Goal: Information Seeking & Learning: Learn about a topic

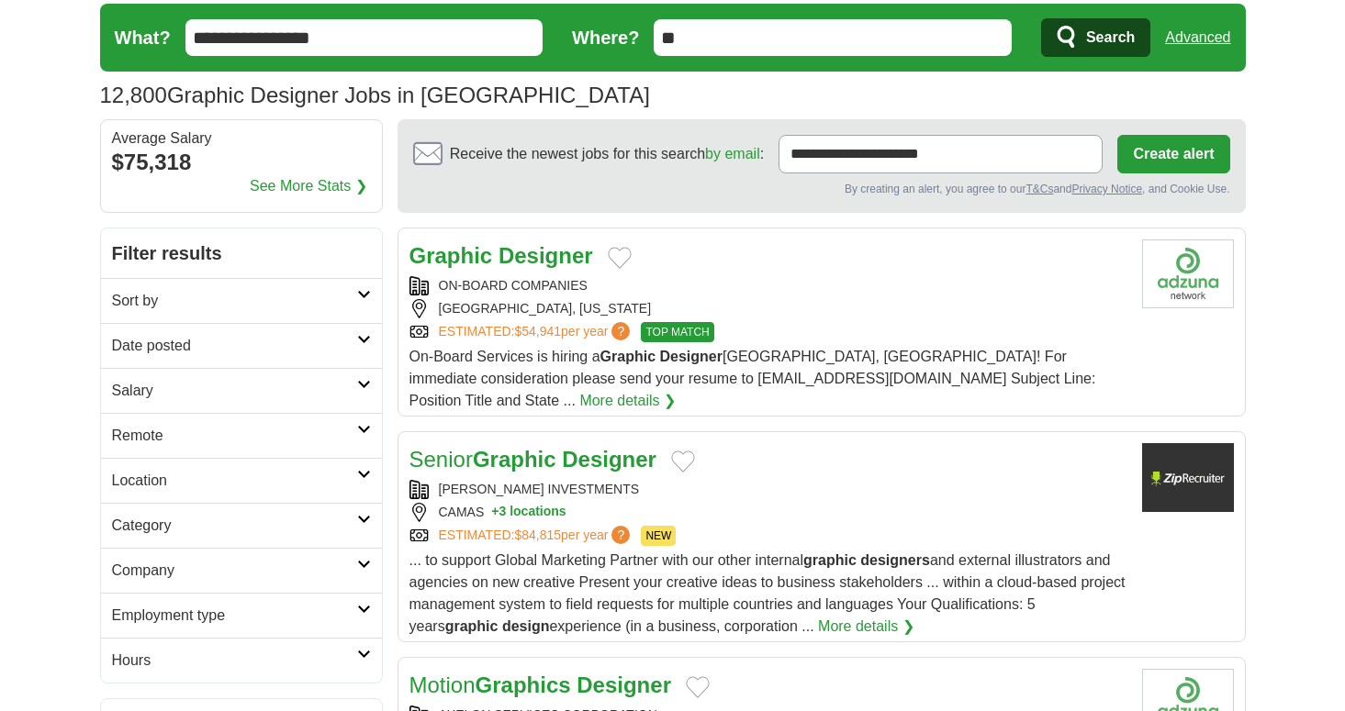
scroll to position [13, 0]
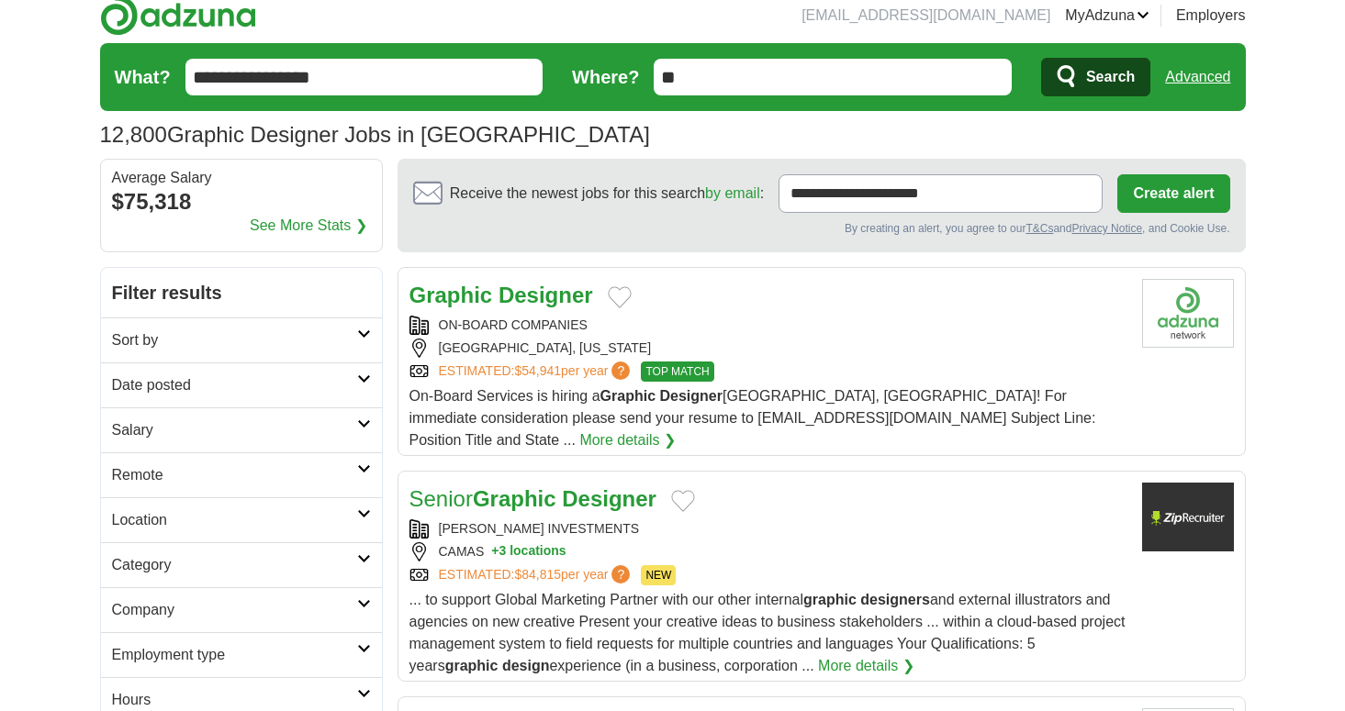
click at [281, 516] on h2 "Location" at bounding box center [234, 520] width 245 height 22
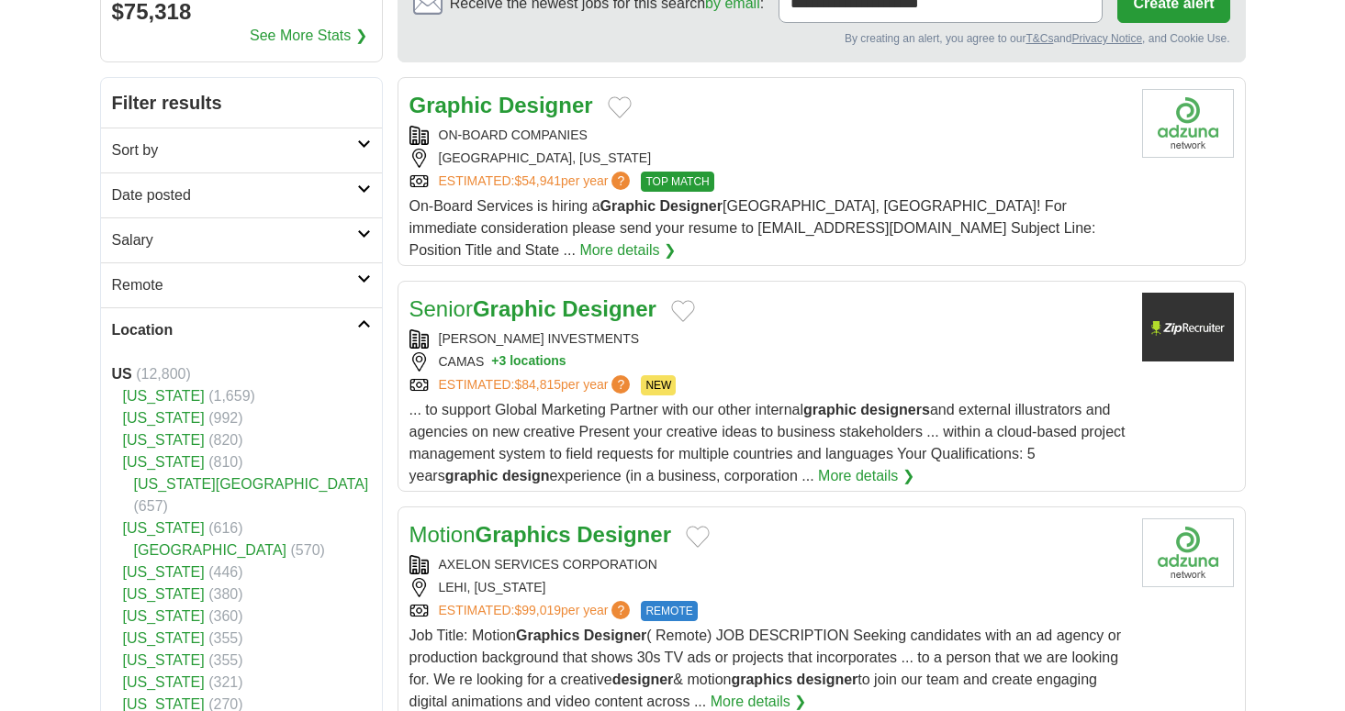
scroll to position [204, 0]
click at [172, 419] on link "[US_STATE]" at bounding box center [164, 417] width 82 height 16
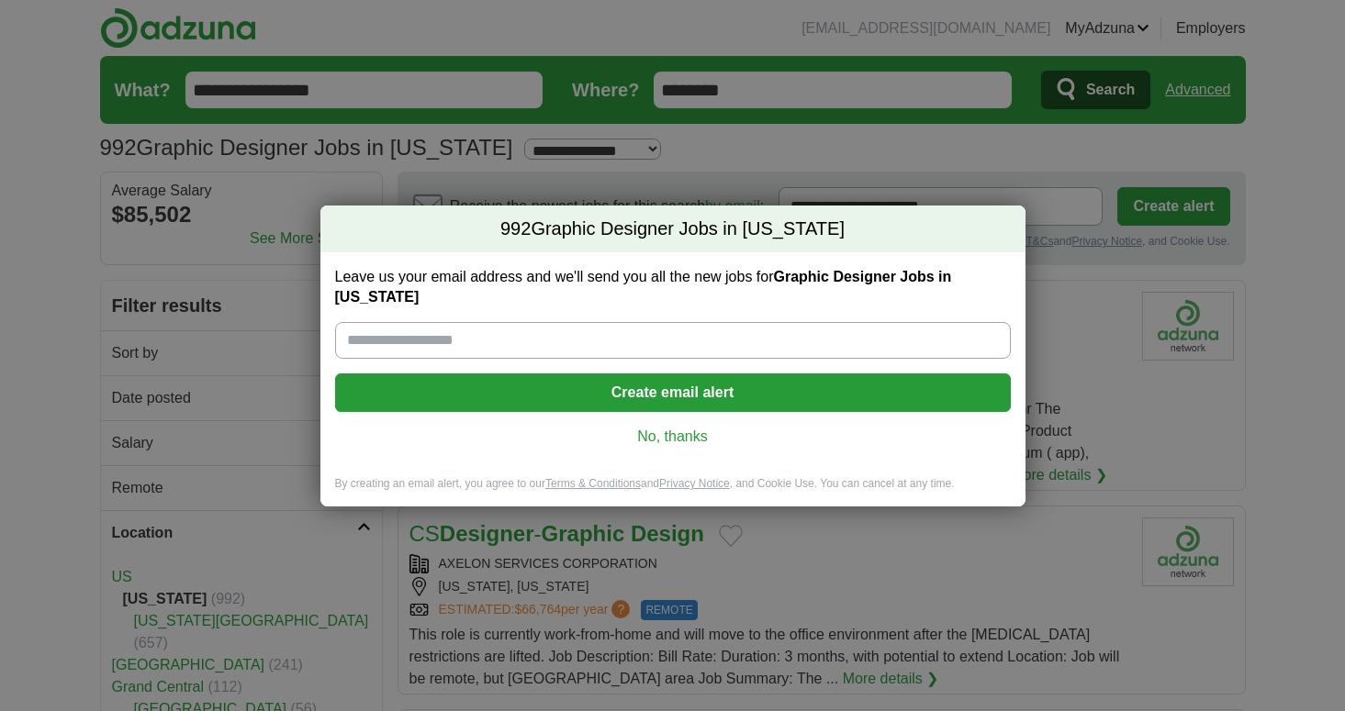
click at [695, 434] on link "No, thanks" at bounding box center [673, 437] width 646 height 20
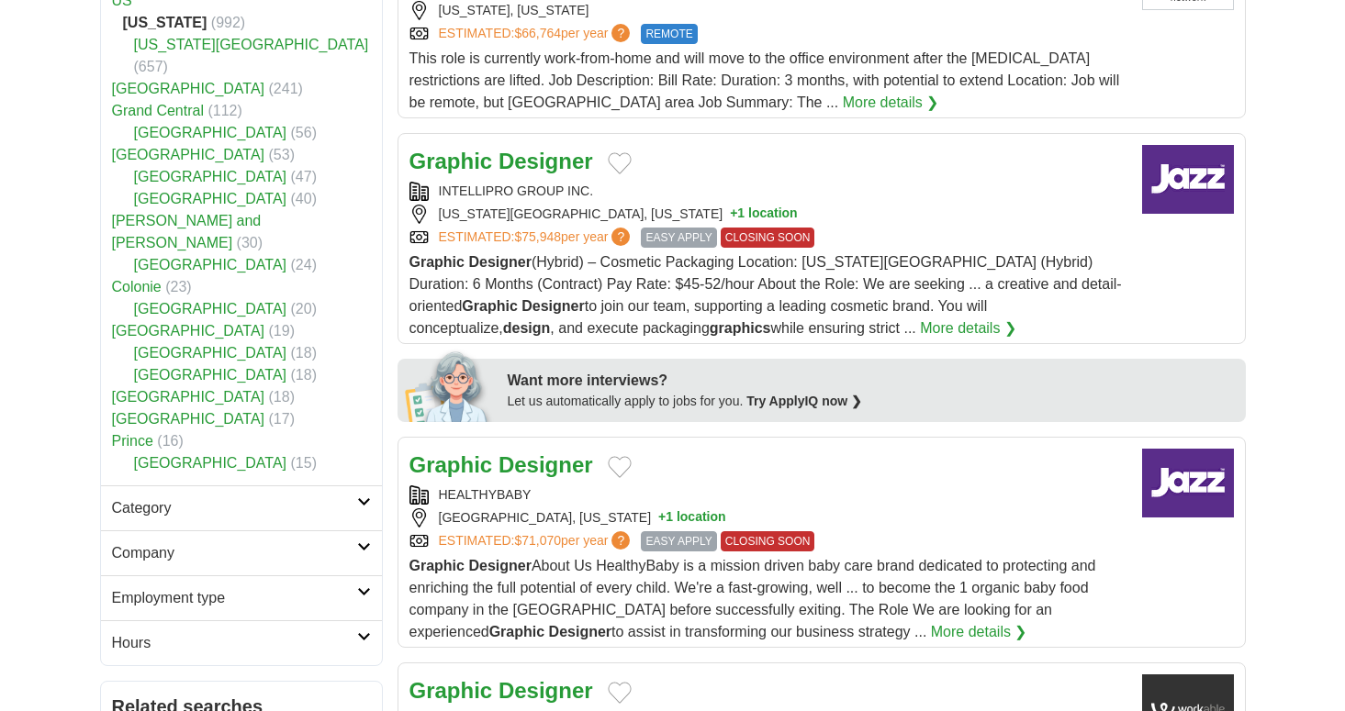
scroll to position [589, 0]
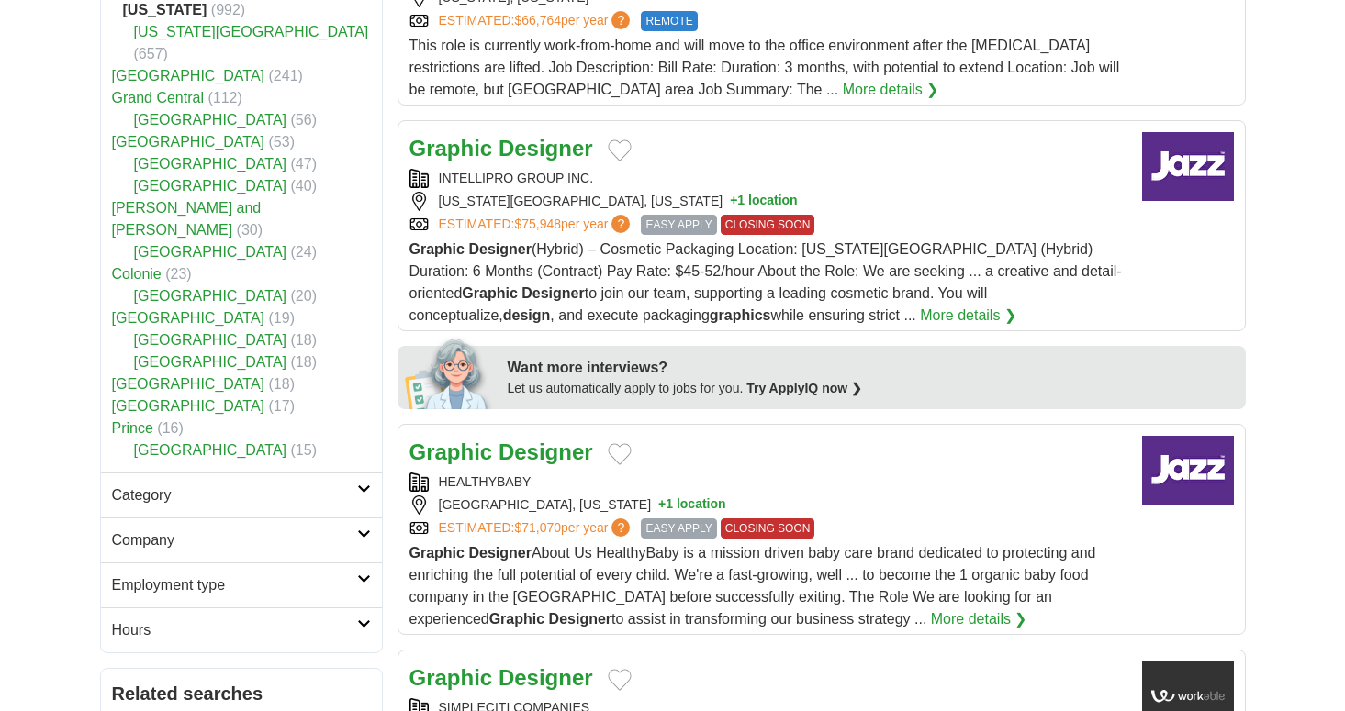
click at [532, 175] on div "INTELLIPRO GROUP INC." at bounding box center [768, 178] width 718 height 19
click at [542, 153] on strong "Designer" at bounding box center [545, 148] width 95 height 25
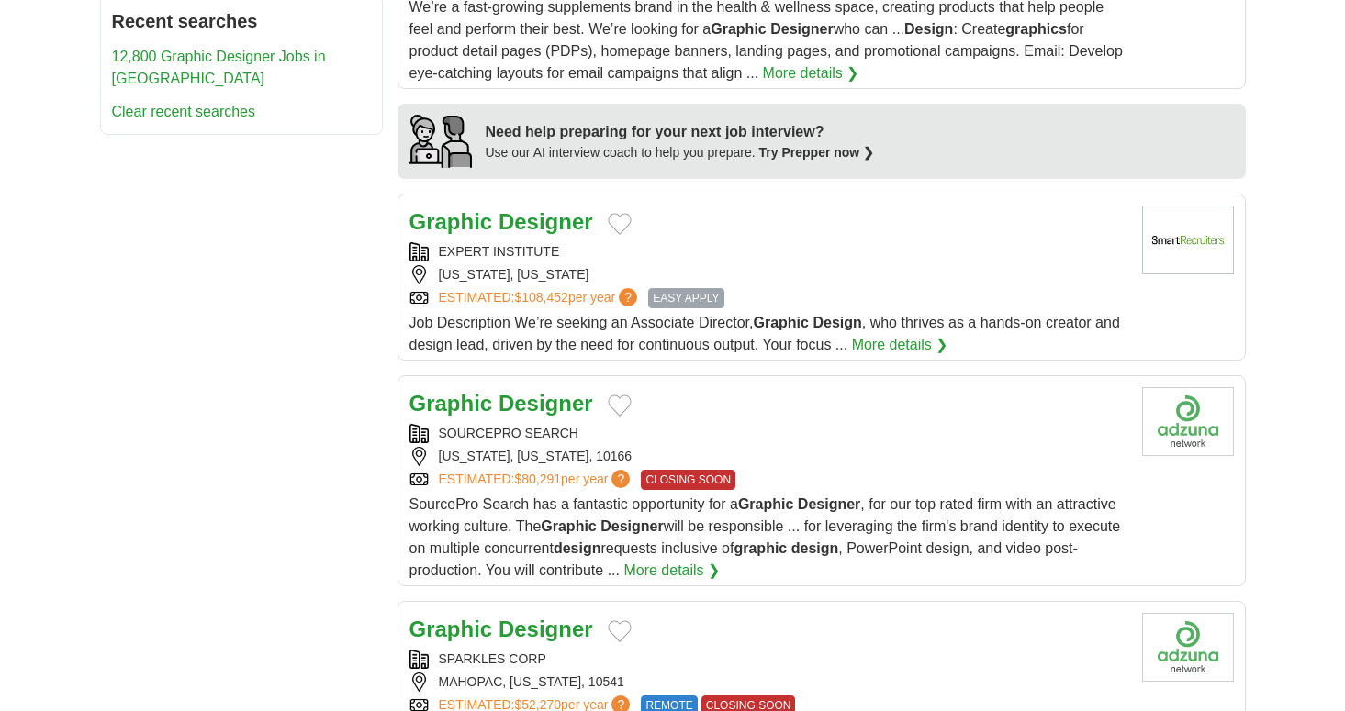
scroll to position [1588, 0]
click at [696, 344] on span "Job Description We’re seeking an Associate Director, Graphic Design , who thriv…" at bounding box center [764, 333] width 710 height 38
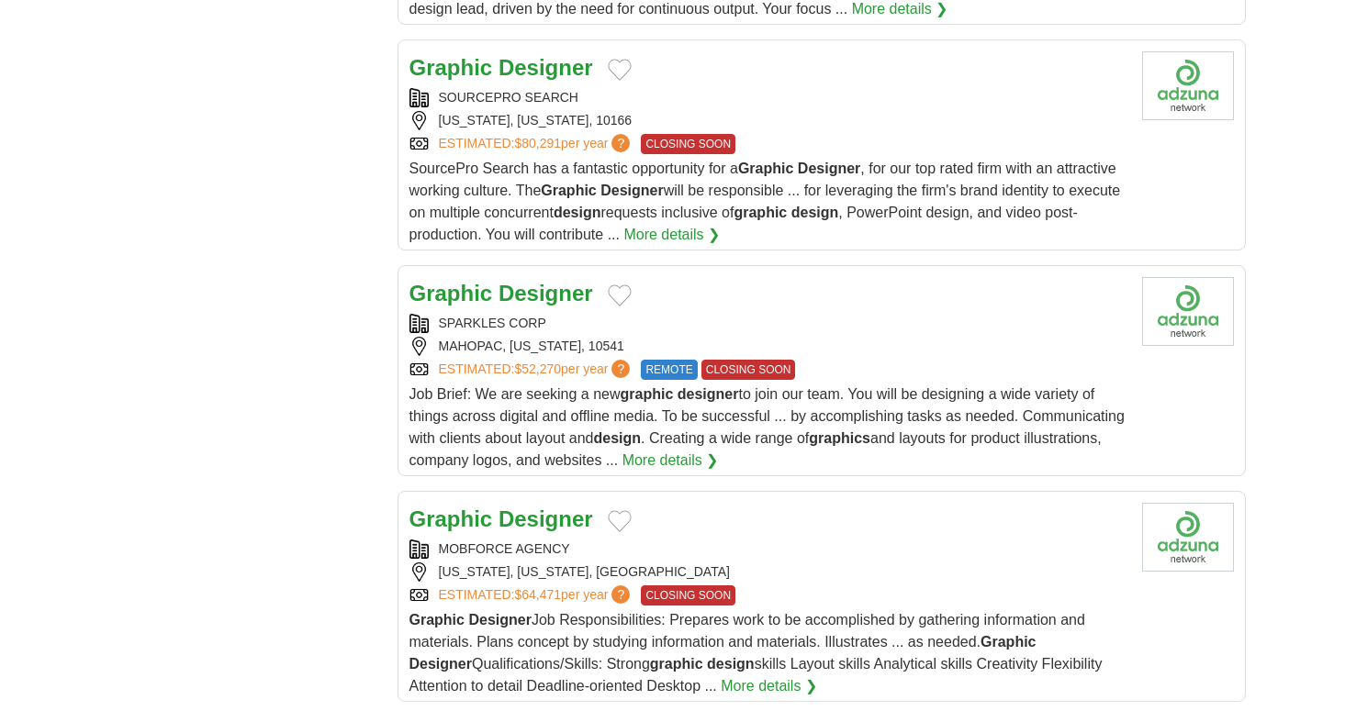
scroll to position [1923, 0]
click at [676, 435] on span "Job Brief: We are seeking a new graphic designer to join our team. You will be …" at bounding box center [766, 427] width 715 height 82
click at [514, 198] on span "SourcePro Search has a fantastic opportunity for a Graphic Designer , for our t…" at bounding box center [764, 202] width 711 height 82
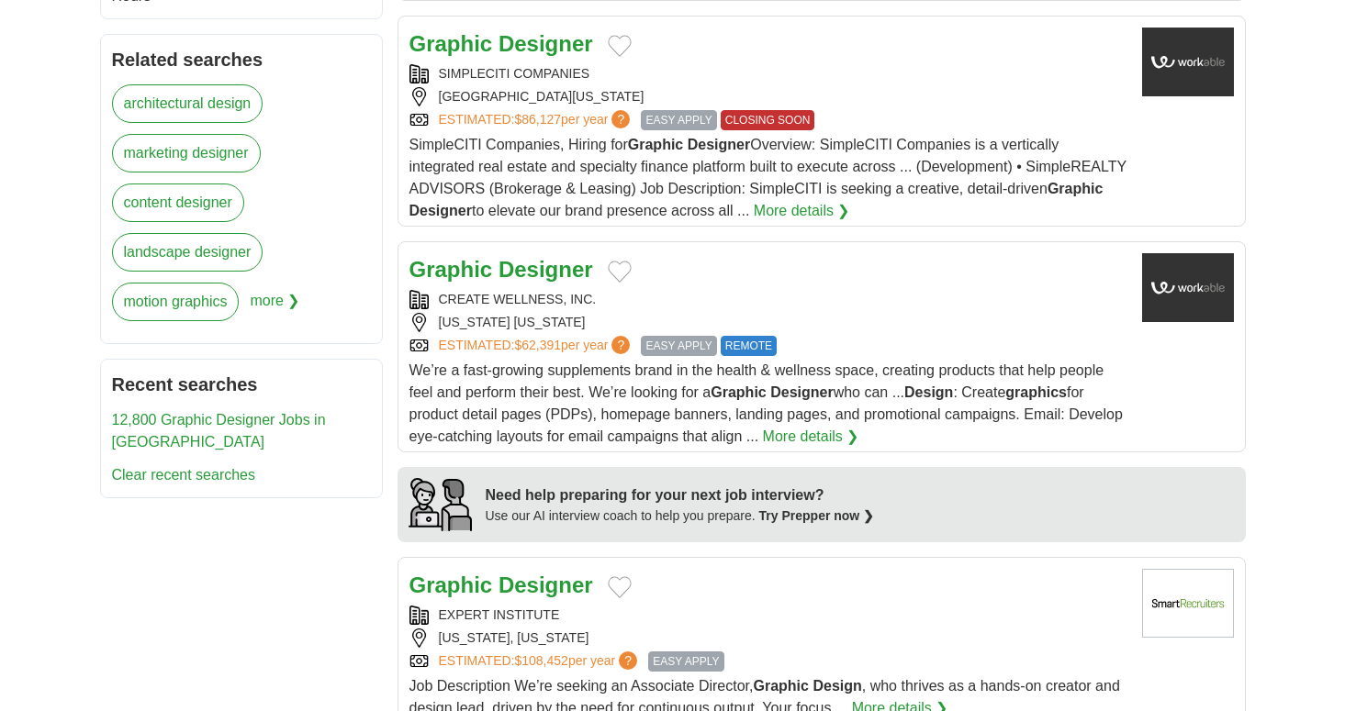
scroll to position [1216, 0]
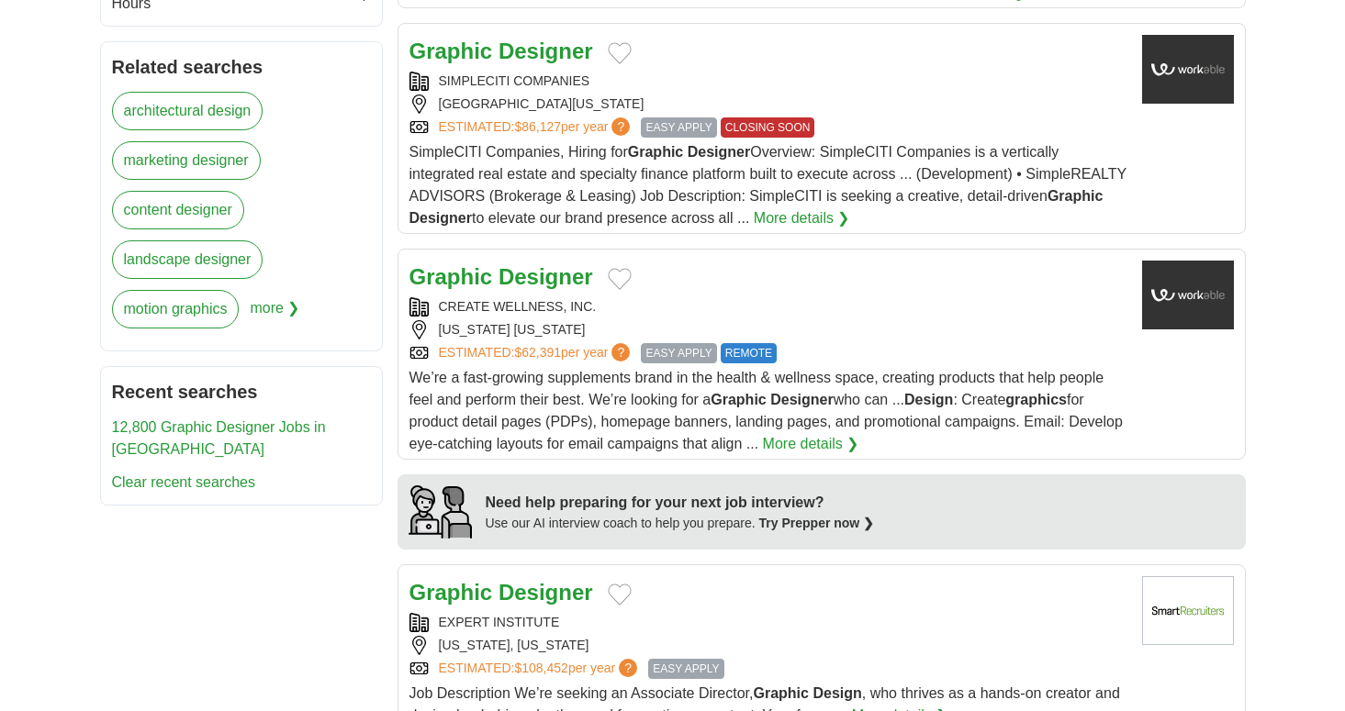
click at [650, 295] on div "Graphic Designer CREATE WELLNESS, INC. [US_STATE] [US_STATE] ESTIMATED: $62,391…" at bounding box center [768, 358] width 718 height 195
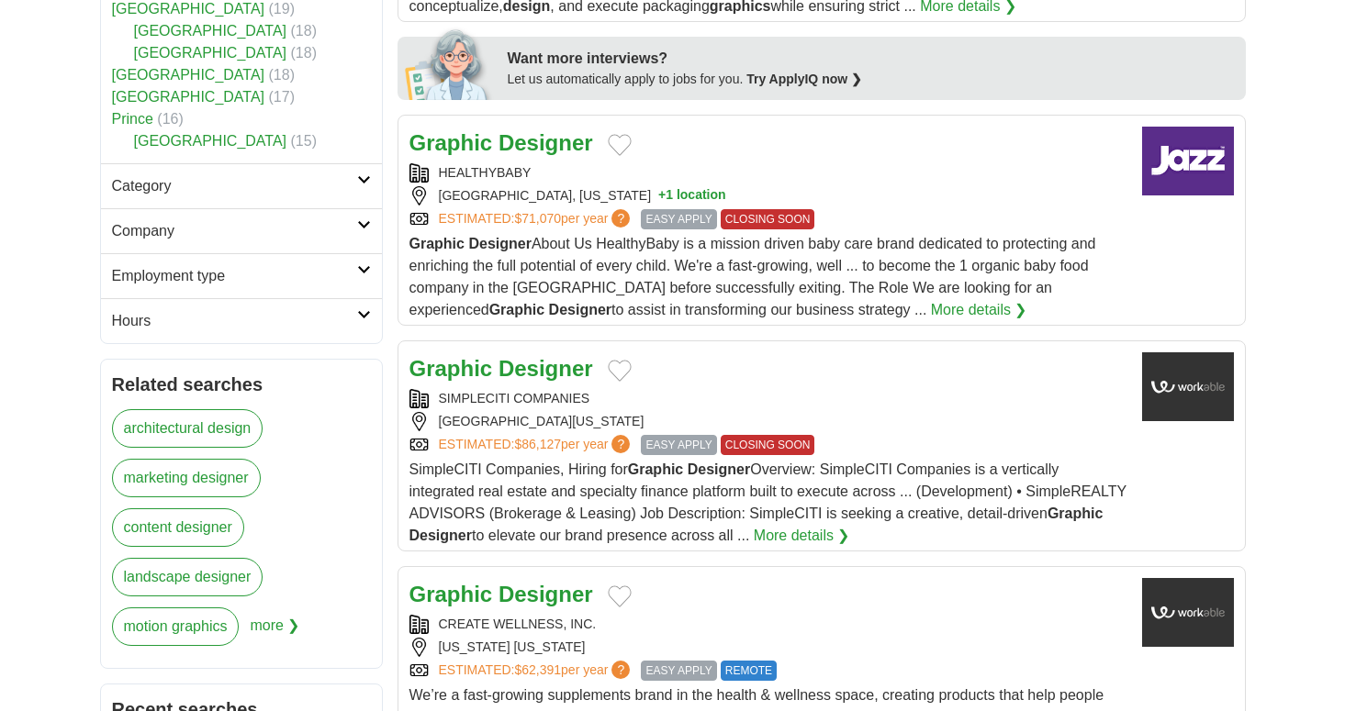
scroll to position [889, 0]
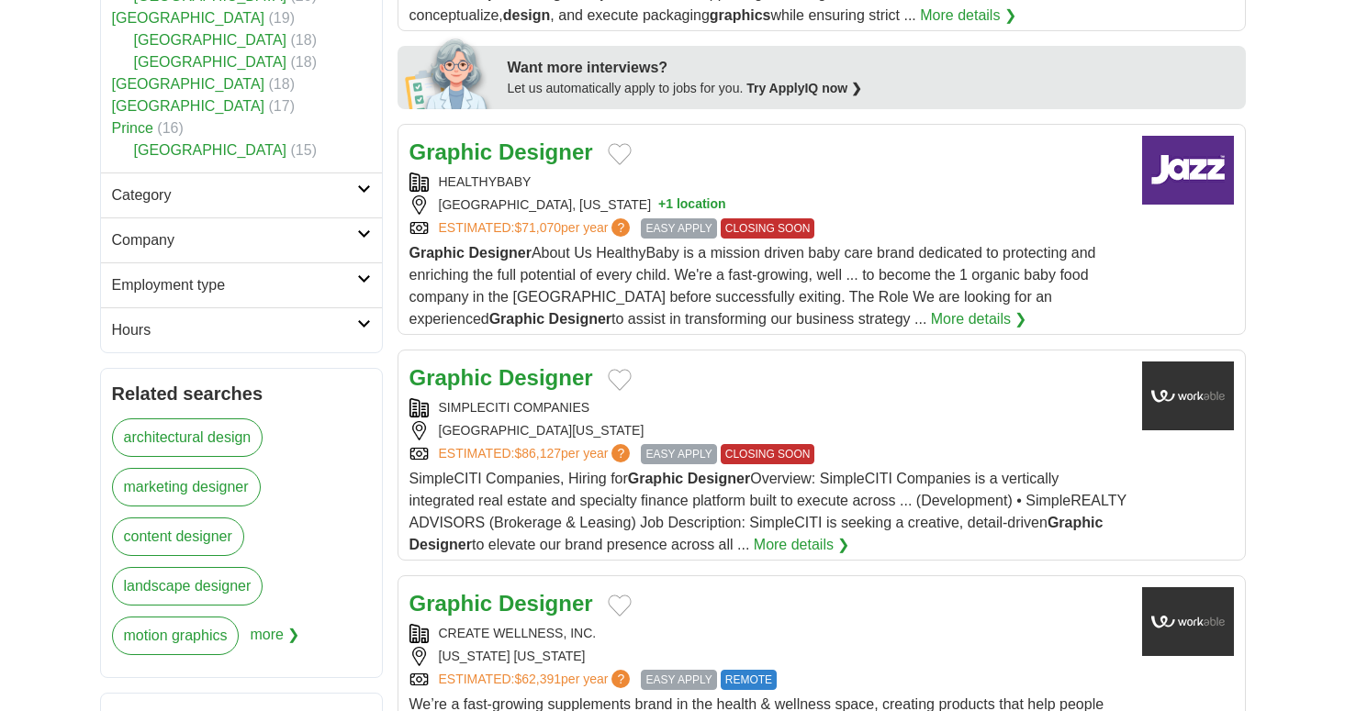
click at [711, 404] on div "SIMPLECITI COMPANIES" at bounding box center [768, 407] width 718 height 19
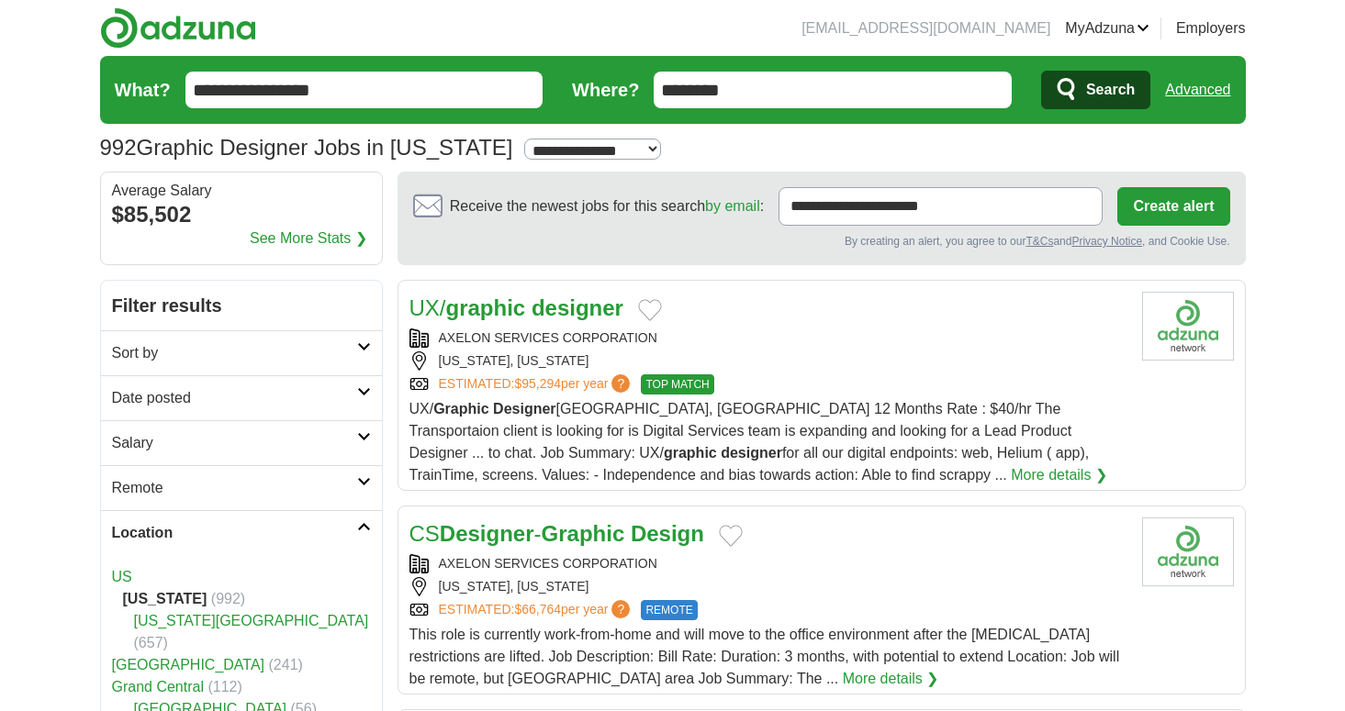
scroll to position [0, 0]
